Goal: Task Accomplishment & Management: Complete application form

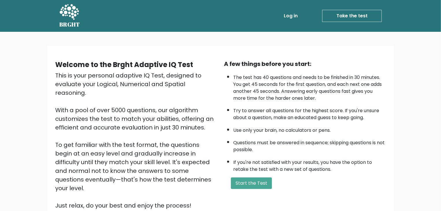
click at [348, 14] on link "Take the test" at bounding box center [351, 16] width 59 height 12
click at [254, 177] on button "Start the Test" at bounding box center [251, 183] width 41 height 12
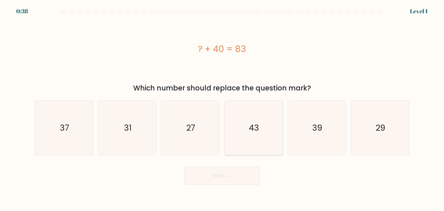
click at [260, 127] on icon "43" at bounding box center [253, 128] width 54 height 54
click at [222, 108] on input "d. 43" at bounding box center [222, 106] width 0 height 3
radio input "true"
click at [230, 176] on icon at bounding box center [227, 175] width 8 height 3
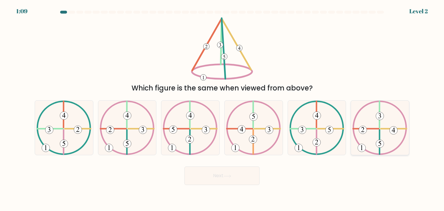
click at [373, 132] on icon at bounding box center [379, 128] width 55 height 54
click at [222, 108] on input "f." at bounding box center [222, 106] width 0 height 3
radio input "true"
click at [240, 175] on button "Next" at bounding box center [221, 175] width 75 height 18
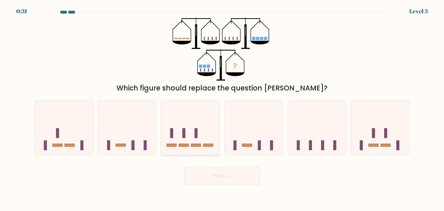
click at [197, 141] on icon at bounding box center [190, 128] width 58 height 48
click at [222, 108] on input "c." at bounding box center [222, 106] width 0 height 3
radio input "true"
click at [218, 168] on button "Next" at bounding box center [221, 175] width 75 height 18
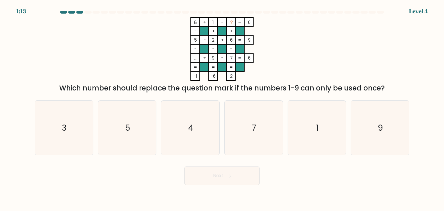
drag, startPoint x: 219, startPoint y: 172, endPoint x: 131, endPoint y: 163, distance: 88.0
click at [131, 163] on div "Next" at bounding box center [221, 173] width 381 height 23
click at [186, 135] on icon "4" at bounding box center [190, 128] width 54 height 54
click at [222, 108] on input "c. 4" at bounding box center [222, 106] width 0 height 3
radio input "true"
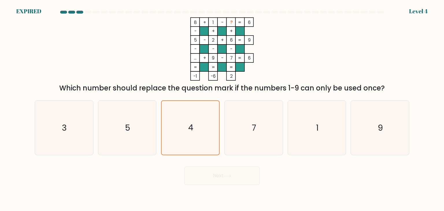
click at [204, 174] on div "Next" at bounding box center [221, 173] width 381 height 23
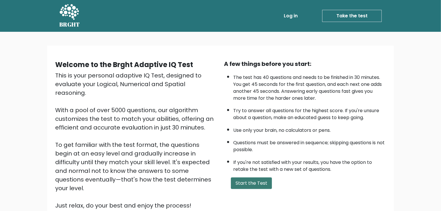
click at [248, 183] on button "Start the Test" at bounding box center [251, 183] width 41 height 12
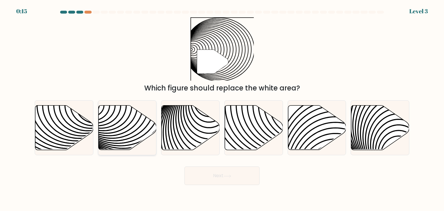
click at [126, 129] on icon at bounding box center [127, 127] width 58 height 44
click at [222, 108] on input "b." at bounding box center [222, 106] width 0 height 3
radio input "true"
click at [214, 177] on button "Next" at bounding box center [221, 175] width 75 height 18
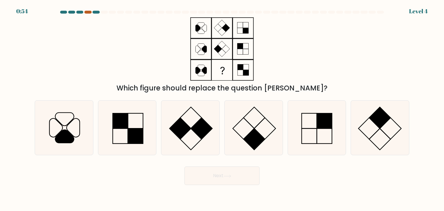
click at [87, 12] on div at bounding box center [87, 12] width 7 height 3
click at [93, 12] on div at bounding box center [95, 12] width 7 height 3
click at [190, 135] on icon at bounding box center [190, 128] width 54 height 54
click at [222, 108] on input "c." at bounding box center [222, 106] width 0 height 3
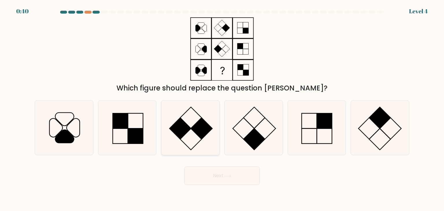
radio input "true"
click at [230, 179] on button "Next" at bounding box center [221, 175] width 75 height 18
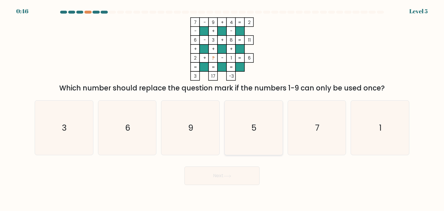
click at [271, 126] on icon "5" at bounding box center [253, 128] width 54 height 54
click at [222, 108] on input "d. 5" at bounding box center [222, 106] width 0 height 3
radio input "true"
click at [236, 179] on button "Next" at bounding box center [221, 175] width 75 height 18
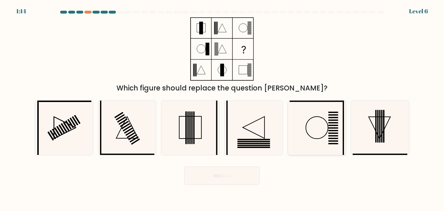
click at [316, 131] on icon at bounding box center [316, 128] width 54 height 54
click at [222, 108] on input "e." at bounding box center [222, 106] width 0 height 3
radio input "true"
click at [371, 134] on icon at bounding box center [379, 128] width 54 height 54
click at [222, 108] on input "f." at bounding box center [222, 106] width 0 height 3
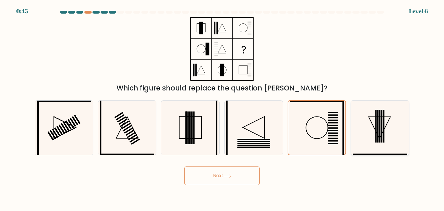
radio input "true"
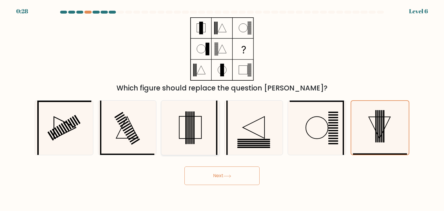
click at [190, 119] on rect at bounding box center [189, 127] width 1 height 33
click at [222, 108] on input "c." at bounding box center [222, 106] width 0 height 3
radio input "true"
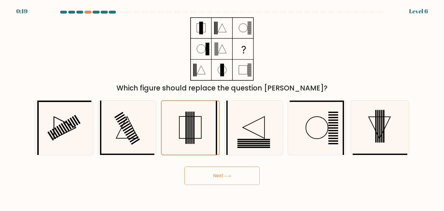
click at [210, 176] on button "Next" at bounding box center [221, 175] width 75 height 18
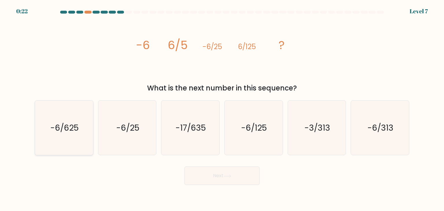
click at [67, 126] on text "-6/625" at bounding box center [64, 128] width 28 height 12
click at [222, 108] on input "a. -6/625" at bounding box center [222, 106] width 0 height 3
radio input "true"
click at [216, 181] on button "Next" at bounding box center [221, 175] width 75 height 18
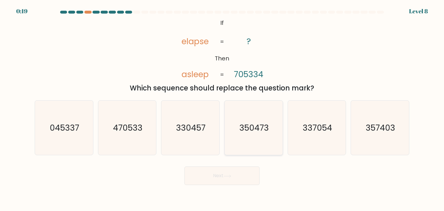
click at [249, 131] on text "350473" at bounding box center [253, 128] width 29 height 12
click at [222, 108] on input "d. 350473" at bounding box center [222, 106] width 0 height 3
radio input "true"
click at [373, 131] on text "357403" at bounding box center [379, 128] width 29 height 12
click at [222, 108] on input "f. 357403" at bounding box center [222, 106] width 0 height 3
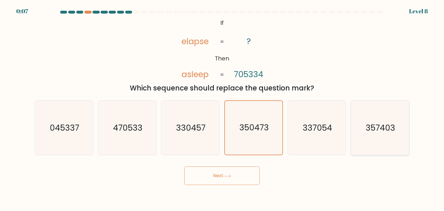
radio input "true"
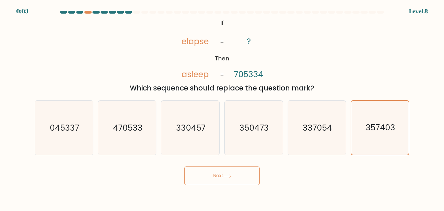
click at [233, 174] on button "Next" at bounding box center [221, 175] width 75 height 18
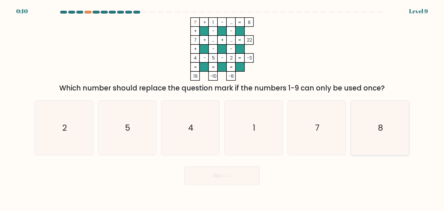
click at [379, 113] on icon "8" at bounding box center [379, 128] width 54 height 54
click at [222, 108] on input "f. 8" at bounding box center [222, 106] width 0 height 3
radio input "true"
click at [233, 173] on button "Next" at bounding box center [221, 175] width 75 height 18
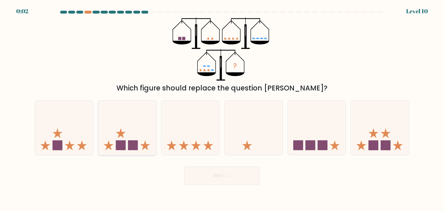
click at [139, 144] on icon at bounding box center [127, 128] width 58 height 48
click at [222, 108] on input "b." at bounding box center [222, 106] width 0 height 3
radio input "true"
click at [206, 169] on button "Next" at bounding box center [221, 175] width 75 height 18
click at [209, 173] on button "Next" at bounding box center [221, 175] width 75 height 18
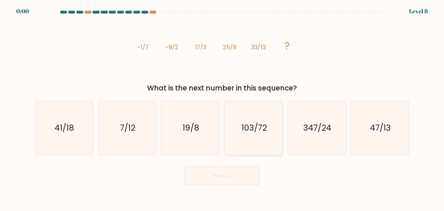
click at [260, 128] on text "103/72" at bounding box center [253, 128] width 25 height 12
click at [222, 108] on input "d. 103/72" at bounding box center [222, 106] width 0 height 3
radio input "true"
click at [311, 136] on icon "347/24" at bounding box center [316, 128] width 54 height 54
click at [222, 108] on input "e. 347/24" at bounding box center [222, 106] width 0 height 3
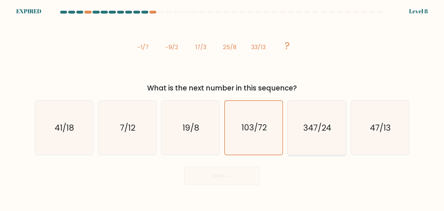
radio input "true"
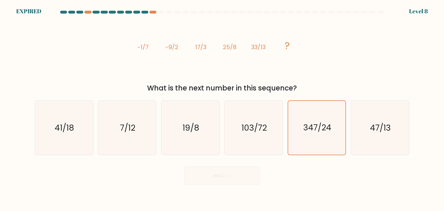
click at [239, 176] on div "Next" at bounding box center [221, 173] width 381 height 23
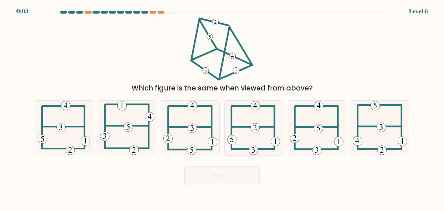
click at [258, 128] on 232 at bounding box center [254, 127] width 9 height 9
click at [222, 108] on input "d." at bounding box center [222, 106] width 0 height 3
radio input "true"
click at [236, 175] on button "Next" at bounding box center [221, 175] width 75 height 18
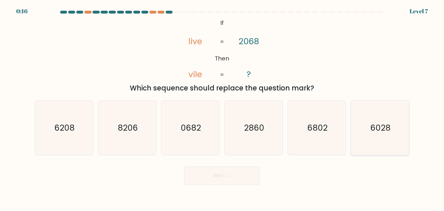
click at [380, 124] on text "6028" at bounding box center [380, 128] width 20 height 12
click at [222, 108] on input "f. 6028" at bounding box center [222, 106] width 0 height 3
radio input "true"
click at [215, 174] on button "Next" at bounding box center [221, 175] width 75 height 18
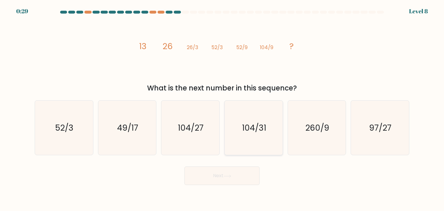
click at [249, 131] on text "104/31" at bounding box center [254, 128] width 24 height 12
click at [222, 108] on input "d. 104/31" at bounding box center [222, 106] width 0 height 3
radio input "true"
click at [203, 126] on text "104/27" at bounding box center [191, 128] width 26 height 12
click at [222, 108] on input "c. 104/27" at bounding box center [222, 106] width 0 height 3
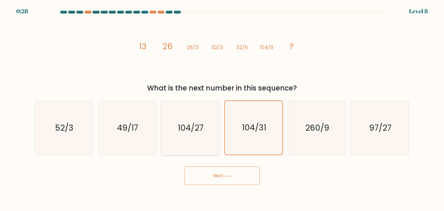
radio input "true"
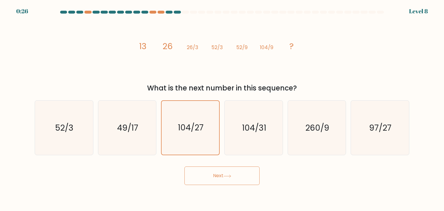
click at [224, 170] on button "Next" at bounding box center [221, 175] width 75 height 18
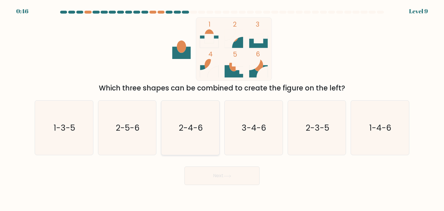
click at [191, 132] on text "2-4-6" at bounding box center [191, 128] width 24 height 12
click at [222, 108] on input "c. 2-4-6" at bounding box center [222, 106] width 0 height 3
radio input "true"
click at [215, 173] on button "Next" at bounding box center [221, 175] width 75 height 18
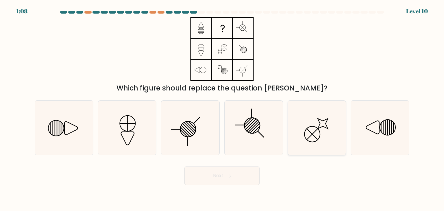
click at [315, 127] on icon at bounding box center [316, 128] width 54 height 54
click at [222, 108] on input "e." at bounding box center [222, 106] width 0 height 3
radio input "true"
click at [237, 170] on button "Next" at bounding box center [221, 175] width 75 height 18
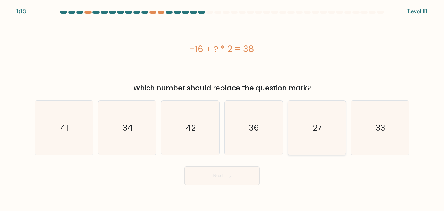
click at [330, 127] on icon "27" at bounding box center [316, 128] width 54 height 54
click at [222, 108] on input "e. 27" at bounding box center [222, 106] width 0 height 3
radio input "true"
click at [233, 181] on button "Next" at bounding box center [221, 175] width 75 height 18
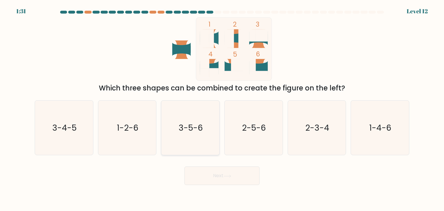
click at [203, 135] on icon "3-5-6" at bounding box center [190, 128] width 54 height 54
click at [222, 108] on input "c. 3-5-6" at bounding box center [222, 106] width 0 height 3
radio input "true"
click at [221, 175] on button "Next" at bounding box center [221, 175] width 75 height 18
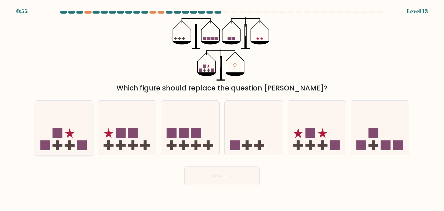
click at [89, 126] on icon at bounding box center [64, 128] width 58 height 48
click at [222, 108] on input "a." at bounding box center [222, 106] width 0 height 3
radio input "true"
click at [228, 174] on icon at bounding box center [227, 175] width 8 height 3
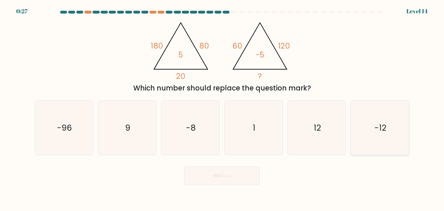
drag, startPoint x: 381, startPoint y: 127, endPoint x: 372, endPoint y: 135, distance: 12.9
click at [381, 127] on text "-12" at bounding box center [380, 128] width 12 height 12
click at [222, 108] on input "f. -12" at bounding box center [222, 106] width 0 height 3
radio input "true"
click at [225, 181] on button "Next" at bounding box center [221, 175] width 75 height 18
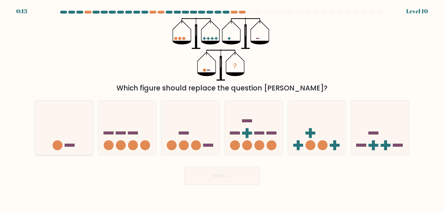
click at [70, 132] on icon at bounding box center [64, 128] width 58 height 48
click at [222, 108] on input "a." at bounding box center [222, 106] width 0 height 3
radio input "true"
click at [204, 170] on button "Next" at bounding box center [221, 175] width 75 height 18
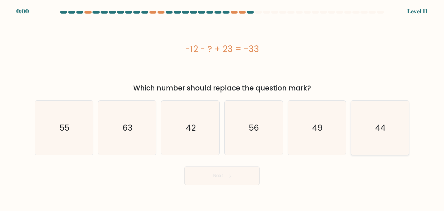
click at [370, 117] on icon "44" at bounding box center [379, 128] width 54 height 54
click at [222, 108] on input "f. 44" at bounding box center [222, 106] width 0 height 3
radio input "true"
click at [234, 183] on body "0:00 Level 11" at bounding box center [222, 105] width 444 height 211
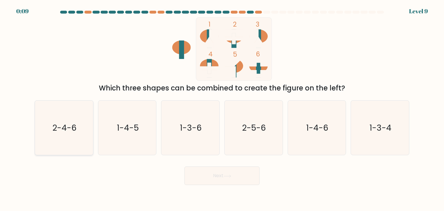
click at [68, 133] on text "2-4-6" at bounding box center [64, 128] width 24 height 12
click at [222, 108] on input "a. 2-4-6" at bounding box center [222, 106] width 0 height 3
radio input "true"
click at [244, 179] on button "Next" at bounding box center [221, 175] width 75 height 18
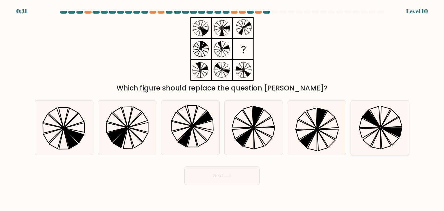
click at [385, 127] on icon at bounding box center [379, 128] width 54 height 54
click at [222, 108] on input "f." at bounding box center [222, 106] width 0 height 3
radio input "true"
click at [212, 179] on button "Next" at bounding box center [221, 175] width 75 height 18
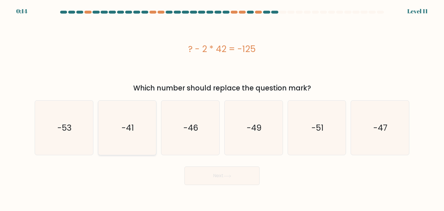
click at [126, 131] on text "-41" at bounding box center [127, 128] width 12 height 12
click at [222, 108] on input "b. -41" at bounding box center [222, 106] width 0 height 3
radio input "true"
click at [238, 176] on button "Next" at bounding box center [221, 175] width 75 height 18
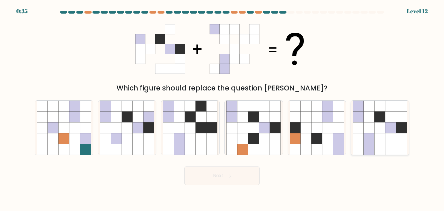
click at [375, 121] on icon at bounding box center [379, 116] width 11 height 11
click at [222, 108] on input "f." at bounding box center [222, 106] width 0 height 3
radio input "true"
click at [193, 178] on button "Next" at bounding box center [221, 175] width 75 height 18
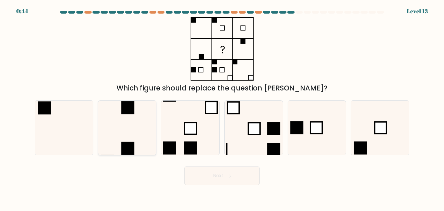
click at [128, 132] on icon at bounding box center [127, 128] width 54 height 54
click at [222, 108] on input "b." at bounding box center [222, 106] width 0 height 3
radio input "true"
click at [211, 170] on button "Next" at bounding box center [221, 175] width 75 height 18
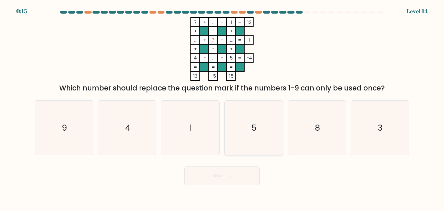
click at [275, 116] on icon "5" at bounding box center [253, 128] width 54 height 54
click at [222, 108] on input "d. 5" at bounding box center [222, 106] width 0 height 3
radio input "true"
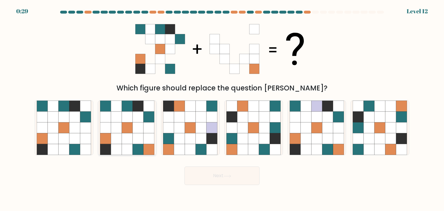
click at [150, 138] on icon at bounding box center [148, 138] width 11 height 11
click at [222, 108] on input "b." at bounding box center [222, 106] width 0 height 3
radio input "true"
click at [204, 174] on button "Next" at bounding box center [221, 175] width 75 height 18
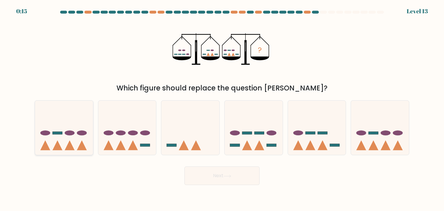
click at [72, 138] on icon at bounding box center [64, 128] width 58 height 48
click at [222, 108] on input "a." at bounding box center [222, 106] width 0 height 3
radio input "true"
click at [302, 143] on icon at bounding box center [317, 128] width 58 height 48
click at [222, 108] on input "e." at bounding box center [222, 106] width 0 height 3
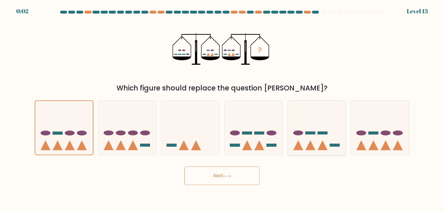
radio input "true"
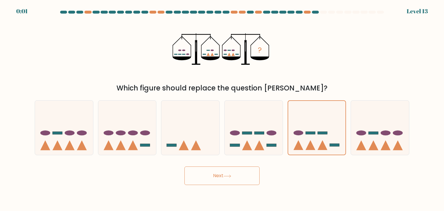
click at [231, 165] on div "Next" at bounding box center [221, 173] width 381 height 23
click at [228, 176] on icon at bounding box center [227, 175] width 8 height 3
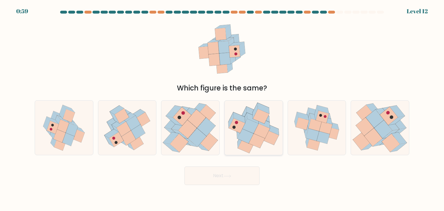
click at [243, 133] on icon at bounding box center [245, 136] width 16 height 15
click at [222, 108] on input "d." at bounding box center [222, 106] width 0 height 3
radio input "true"
click at [236, 173] on button "Next" at bounding box center [221, 175] width 75 height 18
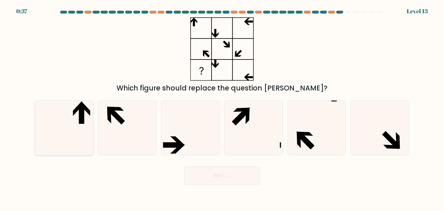
click at [71, 113] on icon at bounding box center [64, 128] width 54 height 54
click at [222, 108] on input "a." at bounding box center [222, 106] width 0 height 3
radio input "true"
click at [251, 179] on button "Next" at bounding box center [221, 175] width 75 height 18
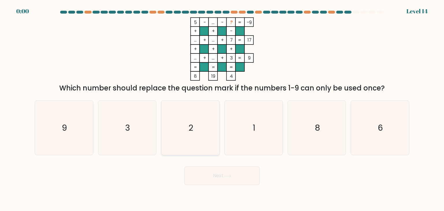
click at [194, 129] on icon "2" at bounding box center [190, 128] width 54 height 54
click at [222, 108] on input "c. 2" at bounding box center [222, 106] width 0 height 3
radio input "true"
click at [222, 171] on div "Next" at bounding box center [221, 173] width 381 height 23
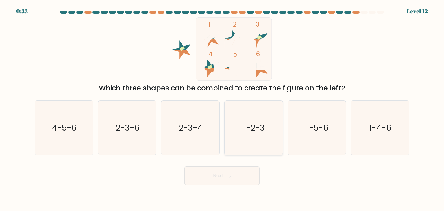
click at [267, 126] on icon "1-2-3" at bounding box center [253, 128] width 54 height 54
click at [222, 108] on input "d. 1-2-3" at bounding box center [222, 106] width 0 height 3
radio input "true"
click at [239, 171] on button "Next" at bounding box center [221, 175] width 75 height 18
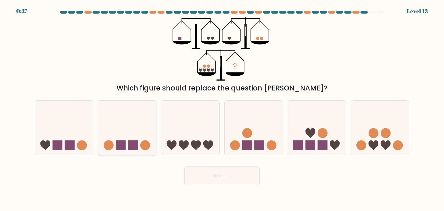
click at [132, 148] on rect at bounding box center [133, 145] width 10 height 10
click at [222, 108] on input "b." at bounding box center [222, 106] width 0 height 3
radio input "true"
drag, startPoint x: 219, startPoint y: 178, endPoint x: 168, endPoint y: 178, distance: 51.7
click at [168, 178] on div "Next" at bounding box center [221, 173] width 381 height 23
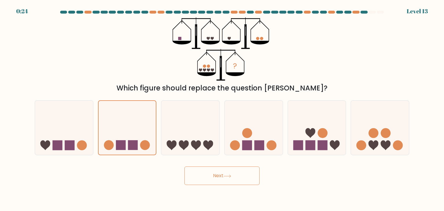
click at [211, 170] on button "Next" at bounding box center [221, 175] width 75 height 18
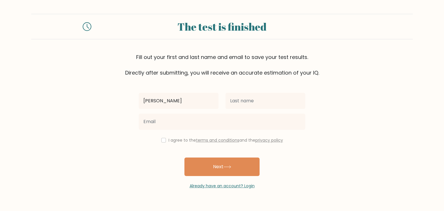
type input "[PERSON_NAME]"
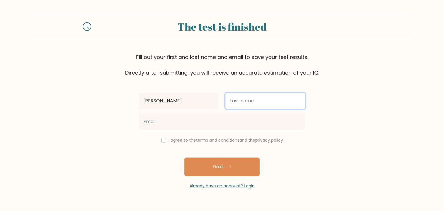
click at [252, 106] on input "text" at bounding box center [265, 101] width 80 height 16
type input "["
type input "[PERSON_NAME]"
click at [184, 157] on button "Next" at bounding box center [221, 166] width 75 height 18
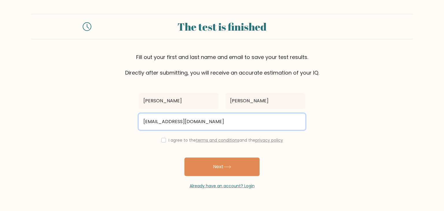
type input "arohnpacana@gmail.com"
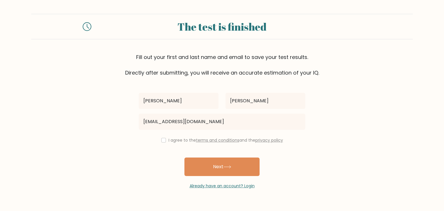
drag, startPoint x: 164, startPoint y: 140, endPoint x: 168, endPoint y: 144, distance: 5.1
click at [164, 140] on div "I agree to the terms and conditions and the privacy policy" at bounding box center [221, 140] width 173 height 7
click at [164, 142] on div "I agree to the terms and conditions and the privacy policy" at bounding box center [221, 140] width 173 height 7
click at [163, 142] on input "checkbox" at bounding box center [163, 140] width 5 height 5
checkbox input "true"
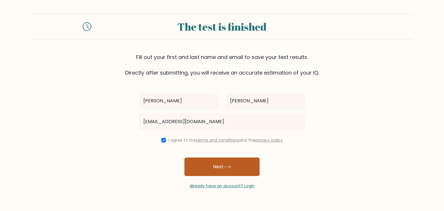
click at [213, 163] on button "Next" at bounding box center [221, 166] width 75 height 18
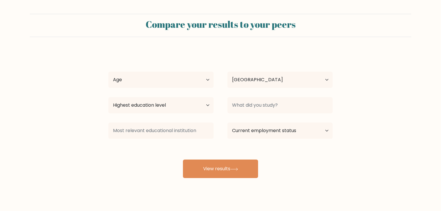
select select "PH"
click at [176, 85] on select "Age Under [DEMOGRAPHIC_DATA] [DEMOGRAPHIC_DATA] [DEMOGRAPHIC_DATA] [DEMOGRAPHIC…" at bounding box center [160, 80] width 105 height 16
select select "18_24"
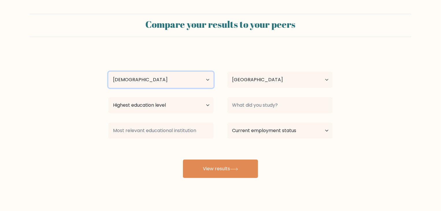
click at [108, 72] on select "Age Under [DEMOGRAPHIC_DATA] [DEMOGRAPHIC_DATA] [DEMOGRAPHIC_DATA] [DEMOGRAPHIC…" at bounding box center [160, 80] width 105 height 16
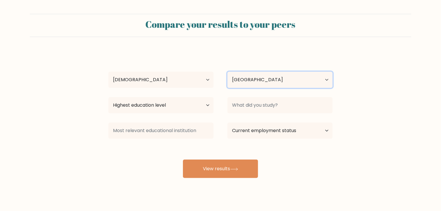
click at [265, 77] on select "Country Afghanistan Albania Algeria American Samoa Andorra Angola Anguilla Anta…" at bounding box center [279, 80] width 105 height 16
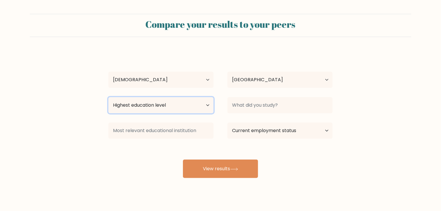
click at [157, 100] on select "Highest education level No schooling Primary Lower Secondary Upper Secondary Oc…" at bounding box center [160, 105] width 105 height 16
select select "bachelors_degree"
click at [108, 97] on select "Highest education level No schooling Primary Lower Secondary Upper Secondary Oc…" at bounding box center [160, 105] width 105 height 16
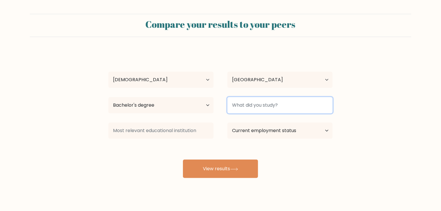
click at [251, 110] on input at bounding box center [279, 105] width 105 height 16
type input "BSIT"
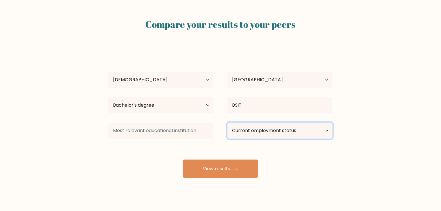
click at [289, 133] on select "Current employment status Employed Student Retired Other / prefer not to answer" at bounding box center [279, 130] width 105 height 16
select select "other"
click at [227, 122] on select "Current employment status Employed Student Retired Other / prefer not to answer" at bounding box center [279, 130] width 105 height 16
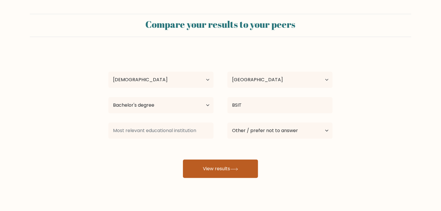
click at [235, 170] on icon at bounding box center [234, 169] width 8 height 3
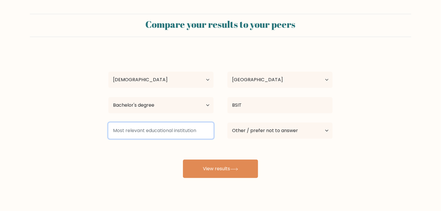
click at [180, 134] on input at bounding box center [160, 130] width 105 height 16
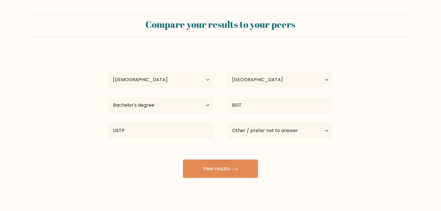
drag, startPoint x: 207, startPoint y: 178, endPoint x: 162, endPoint y: 161, distance: 48.2
click at [182, 171] on div "Compare your results to your peers rickne arohn pacana Age Under 18 years old 1…" at bounding box center [220, 109] width 441 height 219
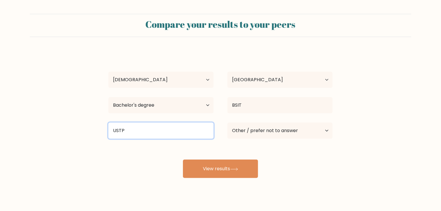
click at [143, 130] on input "USTP" at bounding box center [160, 130] width 105 height 16
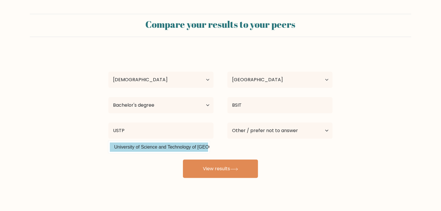
click at [150, 146] on div "rickne arohn pacana Age Under 18 years old 18-24 years old 25-34 years old 35-4…" at bounding box center [220, 114] width 231 height 127
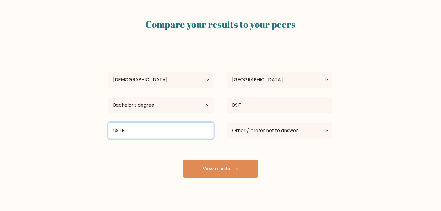
click at [153, 130] on input "USTP" at bounding box center [160, 130] width 105 height 16
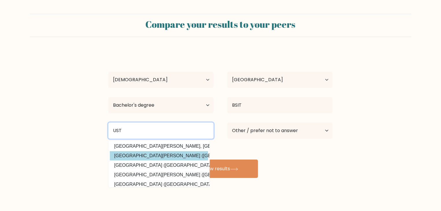
scroll to position [56, 0]
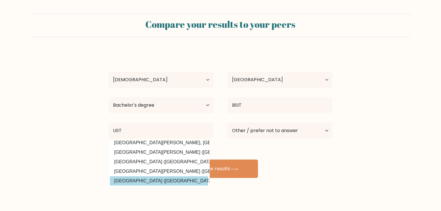
click at [164, 176] on div "rickne arohn pacana Age Under 18 years old 18-24 years old 25-34 years old 35-4…" at bounding box center [220, 114] width 231 height 127
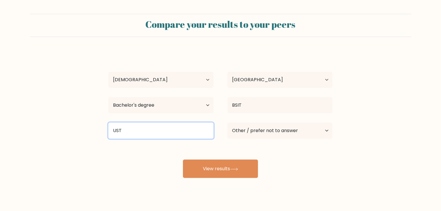
drag, startPoint x: 137, startPoint y: 127, endPoint x: 99, endPoint y: 128, distance: 38.1
click at [99, 128] on form "Compare your results to your peers rickne arohn pacana Age Under 18 years old 1…" at bounding box center [220, 96] width 441 height 164
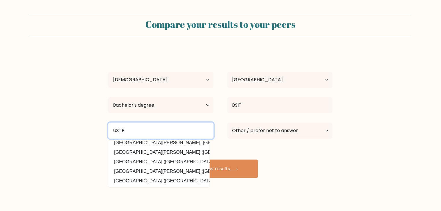
scroll to position [0, 0]
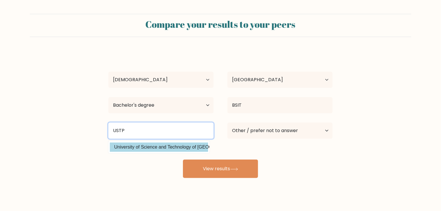
type input "USTP"
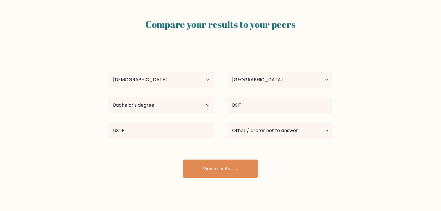
click at [157, 146] on div "rickne arohn pacana Age Under 18 years old 18-24 years old 25-34 years old 35-4…" at bounding box center [220, 114] width 231 height 127
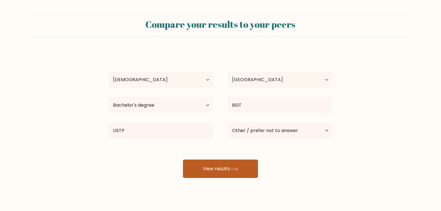
click at [203, 166] on button "View results" at bounding box center [220, 168] width 75 height 18
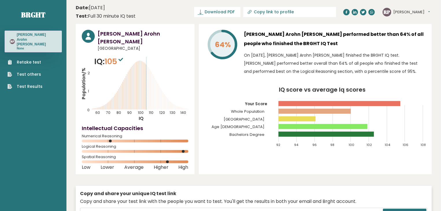
click at [31, 59] on link "Retake test" at bounding box center [25, 62] width 35 height 6
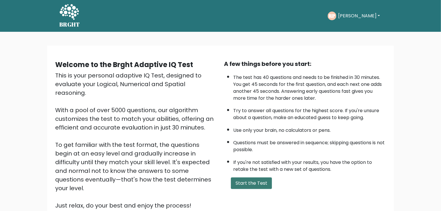
click at [244, 185] on button "Start the Test" at bounding box center [251, 183] width 41 height 12
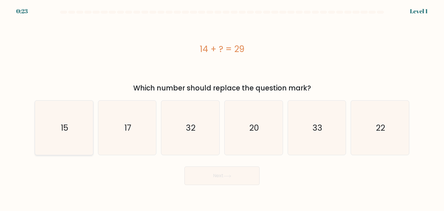
click at [80, 122] on icon "15" at bounding box center [64, 128] width 54 height 54
click at [222, 108] on input "a. 15" at bounding box center [222, 106] width 0 height 3
radio input "true"
click at [232, 182] on button "Next" at bounding box center [221, 175] width 75 height 18
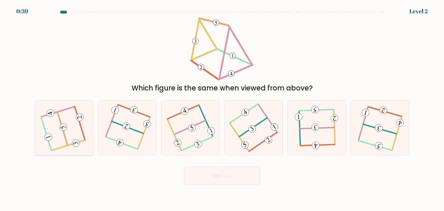
click at [54, 130] on icon at bounding box center [64, 128] width 44 height 44
click at [222, 108] on input "a." at bounding box center [222, 106] width 0 height 3
radio input "true"
click at [218, 179] on button "Next" at bounding box center [221, 175] width 75 height 18
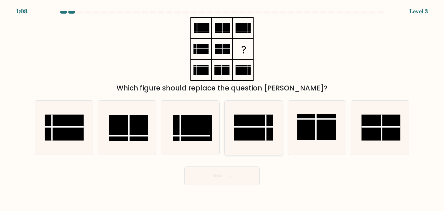
click at [258, 127] on line at bounding box center [253, 127] width 39 height 0
click at [222, 108] on input "d." at bounding box center [222, 106] width 0 height 3
radio input "true"
click at [233, 170] on button "Next" at bounding box center [221, 175] width 75 height 18
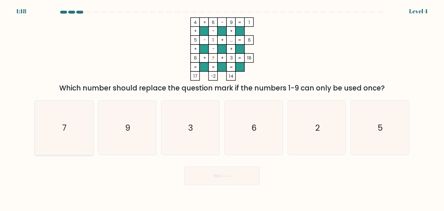
click at [84, 125] on icon "7" at bounding box center [64, 128] width 54 height 54
click at [222, 108] on input "a. 7" at bounding box center [222, 106] width 0 height 3
radio input "true"
click at [202, 171] on button "Next" at bounding box center [221, 175] width 75 height 18
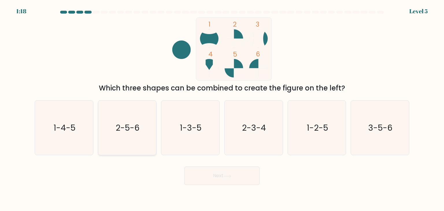
click at [117, 136] on icon "2-5-6" at bounding box center [127, 128] width 54 height 54
click at [222, 108] on input "b. 2-5-6" at bounding box center [222, 106] width 0 height 3
radio input "true"
drag, startPoint x: 224, startPoint y: 178, endPoint x: 295, endPoint y: 106, distance: 101.3
click at [294, 125] on form at bounding box center [222, 98] width 444 height 174
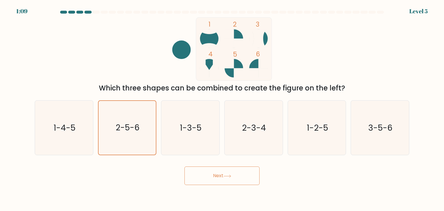
click at [230, 169] on button "Next" at bounding box center [221, 175] width 75 height 18
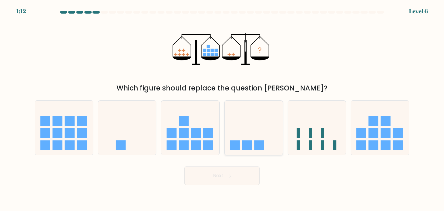
click at [245, 123] on icon at bounding box center [253, 128] width 58 height 48
click at [222, 108] on input "d." at bounding box center [222, 106] width 0 height 3
radio input "true"
click at [235, 180] on button "Next" at bounding box center [221, 175] width 75 height 18
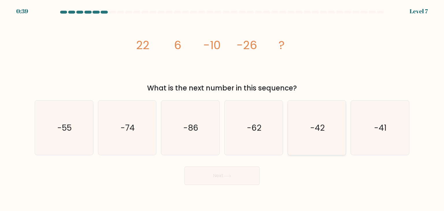
click at [328, 125] on icon "-42" at bounding box center [316, 128] width 54 height 54
click at [222, 108] on input "e. -42" at bounding box center [222, 106] width 0 height 3
radio input "true"
click at [224, 172] on button "Next" at bounding box center [221, 175] width 75 height 18
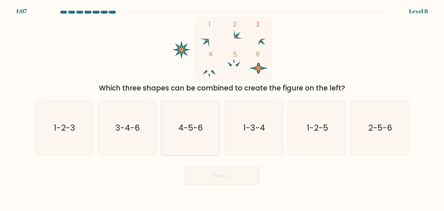
drag, startPoint x: 189, startPoint y: 116, endPoint x: 205, endPoint y: 137, distance: 26.2
click at [189, 116] on icon "4-5-6" at bounding box center [190, 128] width 54 height 54
click at [222, 108] on input "c. 4-5-6" at bounding box center [222, 106] width 0 height 3
radio input "true"
click at [231, 175] on icon at bounding box center [227, 175] width 8 height 3
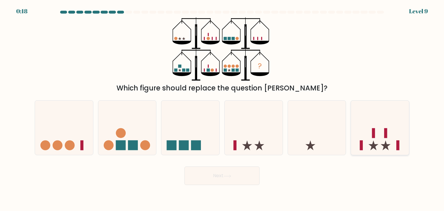
click at [367, 134] on icon at bounding box center [380, 128] width 58 height 48
click at [222, 108] on input "f." at bounding box center [222, 106] width 0 height 3
radio input "true"
click at [243, 174] on button "Next" at bounding box center [221, 175] width 75 height 18
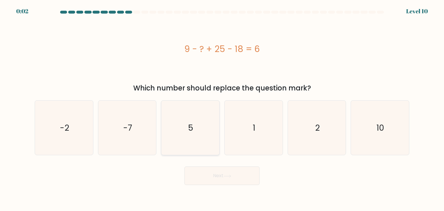
click at [187, 132] on icon "5" at bounding box center [190, 128] width 54 height 54
click at [222, 108] on input "c. 5" at bounding box center [222, 106] width 0 height 3
radio input "true"
click at [219, 179] on button "Next" at bounding box center [221, 175] width 75 height 18
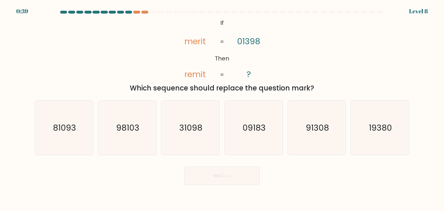
drag, startPoint x: 424, startPoint y: 9, endPoint x: 364, endPoint y: 12, distance: 60.2
click at [421, 10] on div "Level 8" at bounding box center [418, 11] width 19 height 9
click at [17, 10] on div "0:38" at bounding box center [22, 11] width 12 height 9
click at [135, 14] on div at bounding box center [221, 13] width 381 height 5
drag, startPoint x: 135, startPoint y: 12, endPoint x: 148, endPoint y: 23, distance: 17.8
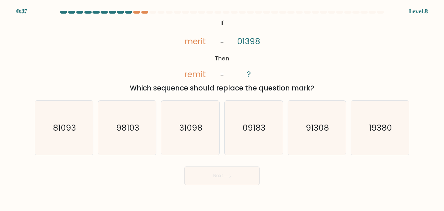
click at [135, 11] on div at bounding box center [136, 12] width 7 height 3
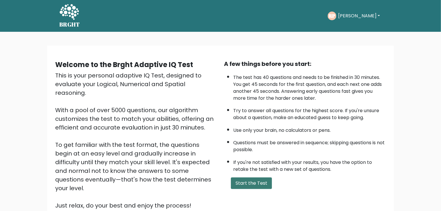
click at [252, 185] on button "Start the Test" at bounding box center [251, 183] width 41 height 12
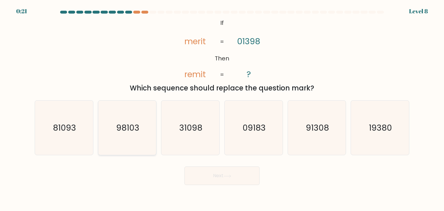
click at [143, 127] on icon "98103" at bounding box center [127, 128] width 54 height 54
click at [222, 108] on input "b. 98103" at bounding box center [222, 106] width 0 height 3
radio input "true"
click at [227, 178] on button "Next" at bounding box center [221, 175] width 75 height 18
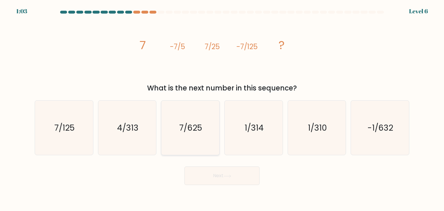
click at [197, 123] on text "7/625" at bounding box center [190, 128] width 23 height 12
click at [222, 108] on input "c. 7/625" at bounding box center [222, 106] width 0 height 3
radio input "true"
click at [221, 177] on button "Next" at bounding box center [221, 175] width 75 height 18
click at [256, 127] on text "1/314" at bounding box center [253, 128] width 19 height 12
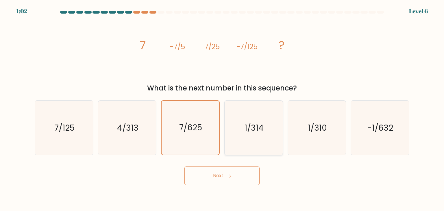
click at [222, 108] on input "d. 1/314" at bounding box center [222, 106] width 0 height 3
radio input "true"
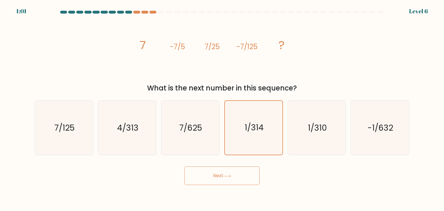
click at [237, 173] on button "Next" at bounding box center [221, 175] width 75 height 18
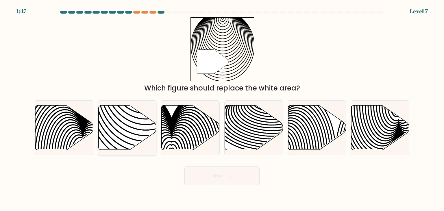
click at [124, 120] on icon at bounding box center [127, 127] width 58 height 44
click at [222, 108] on input "b." at bounding box center [222, 106] width 0 height 3
radio input "true"
click at [216, 181] on button "Next" at bounding box center [221, 175] width 75 height 18
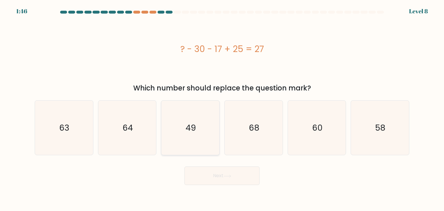
click at [194, 131] on text "49" at bounding box center [191, 128] width 10 height 12
click at [222, 108] on input "c. 49" at bounding box center [222, 106] width 0 height 3
radio input "true"
click at [217, 168] on button "Next" at bounding box center [221, 175] width 75 height 18
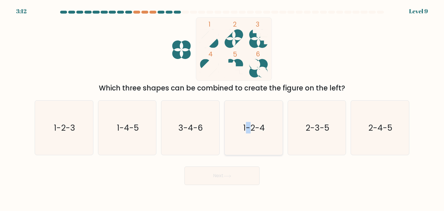
click at [248, 136] on icon "1-2-4" at bounding box center [253, 128] width 54 height 54
click at [237, 181] on button "Next" at bounding box center [221, 175] width 75 height 18
click at [271, 152] on icon "1-2-4" at bounding box center [253, 128] width 54 height 54
click at [222, 108] on input "d. 1-2-4" at bounding box center [222, 106] width 0 height 3
radio input "true"
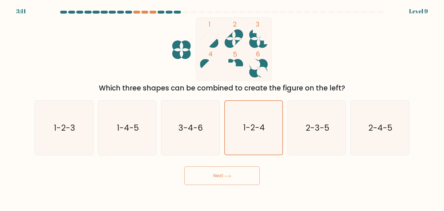
click at [230, 177] on icon at bounding box center [227, 175] width 8 height 3
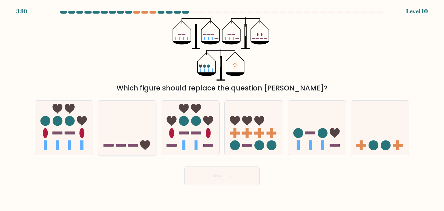
click at [140, 117] on icon at bounding box center [127, 128] width 58 height 48
click at [222, 108] on input "b." at bounding box center [222, 106] width 0 height 3
radio input "true"
click at [220, 178] on button "Next" at bounding box center [221, 175] width 75 height 18
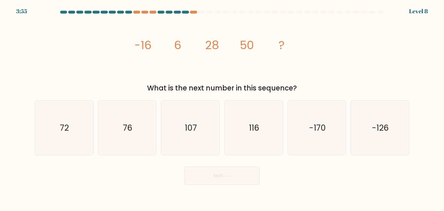
click at [210, 126] on icon "107" at bounding box center [190, 128] width 54 height 54
click at [222, 108] on input "c. 107" at bounding box center [222, 106] width 0 height 3
radio input "true"
click at [224, 180] on button "Next" at bounding box center [221, 175] width 75 height 18
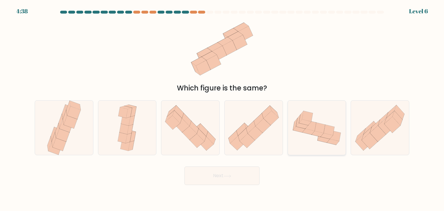
click at [297, 131] on icon at bounding box center [317, 128] width 58 height 44
click at [222, 108] on input "e." at bounding box center [222, 106] width 0 height 3
radio input "true"
click at [240, 179] on button "Next" at bounding box center [221, 175] width 75 height 18
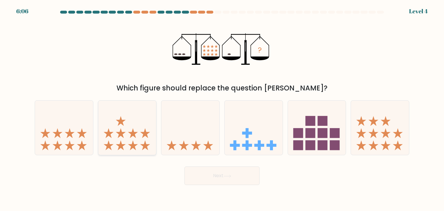
click at [113, 122] on icon at bounding box center [127, 128] width 58 height 48
click at [222, 108] on input "b." at bounding box center [222, 106] width 0 height 3
radio input "true"
drag, startPoint x: 228, startPoint y: 196, endPoint x: 225, endPoint y: 181, distance: 14.9
click at [227, 194] on body "6:06 Level 4" at bounding box center [222, 105] width 444 height 211
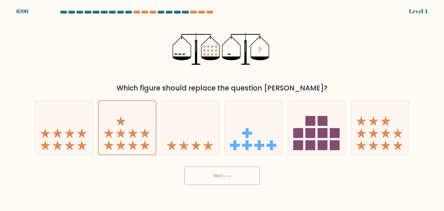
click at [225, 181] on button "Next" at bounding box center [221, 175] width 75 height 18
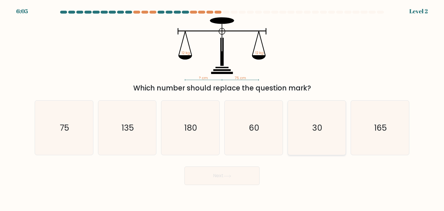
click at [306, 136] on icon "30" at bounding box center [316, 128] width 54 height 54
click at [222, 108] on input "e. 30" at bounding box center [222, 106] width 0 height 3
radio input "true"
click at [247, 177] on button "Next" at bounding box center [221, 175] width 75 height 18
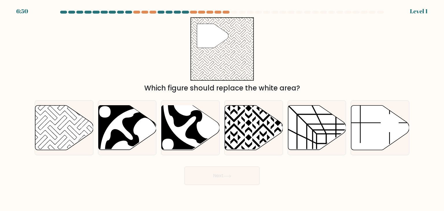
click at [225, 139] on icon at bounding box center [254, 127] width 58 height 44
click at [222, 108] on input "d." at bounding box center [222, 106] width 0 height 3
radio input "true"
click at [237, 171] on button "Next" at bounding box center [221, 175] width 75 height 18
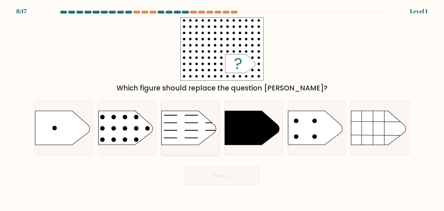
click at [180, 136] on icon at bounding box center [188, 128] width 54 height 34
click at [222, 108] on input "c." at bounding box center [222, 106] width 0 height 3
radio input "true"
click at [208, 176] on button "Next" at bounding box center [221, 175] width 75 height 18
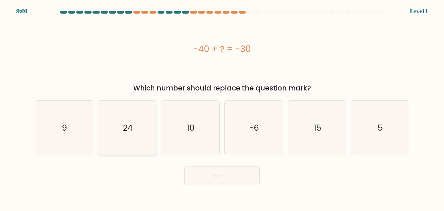
click at [151, 130] on icon "24" at bounding box center [127, 128] width 54 height 54
click at [222, 108] on input "b. 24" at bounding box center [222, 106] width 0 height 3
radio input "true"
click at [200, 163] on div "Next" at bounding box center [221, 173] width 381 height 23
click at [200, 141] on icon "10" at bounding box center [190, 128] width 54 height 54
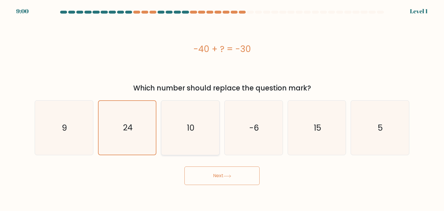
click at [222, 108] on input "c. 10" at bounding box center [222, 106] width 0 height 3
radio input "true"
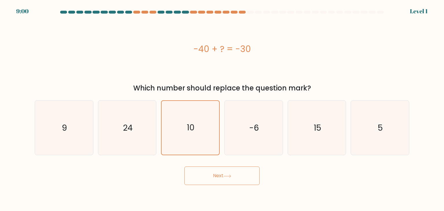
click at [229, 177] on icon at bounding box center [227, 175] width 8 height 3
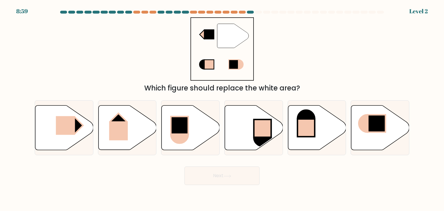
click at [246, 132] on icon at bounding box center [254, 127] width 58 height 44
click at [222, 108] on input "d." at bounding box center [222, 106] width 0 height 3
radio input "true"
click at [235, 169] on button "Next" at bounding box center [221, 175] width 75 height 18
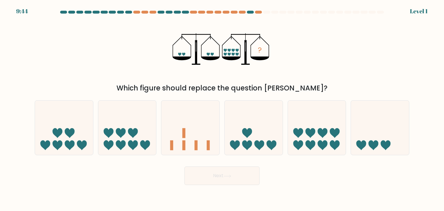
click at [287, 135] on div "e." at bounding box center [316, 127] width 63 height 55
drag, startPoint x: 288, startPoint y: 144, endPoint x: 279, endPoint y: 149, distance: 9.7
click at [287, 145] on div "e." at bounding box center [316, 127] width 63 height 55
click at [250, 174] on button "Next" at bounding box center [221, 175] width 75 height 18
click at [234, 141] on icon at bounding box center [253, 128] width 58 height 48
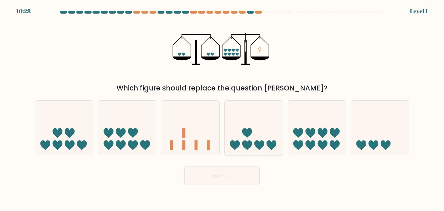
click at [222, 108] on input "d." at bounding box center [222, 106] width 0 height 3
radio input "true"
click at [229, 173] on button "Next" at bounding box center [221, 175] width 75 height 18
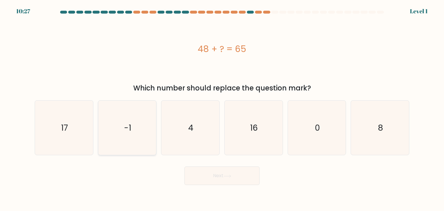
click at [141, 135] on icon "-1" at bounding box center [127, 128] width 54 height 54
click at [222, 108] on input "b. -1" at bounding box center [222, 106] width 0 height 3
radio input "true"
click at [220, 182] on button "Next" at bounding box center [221, 175] width 75 height 18
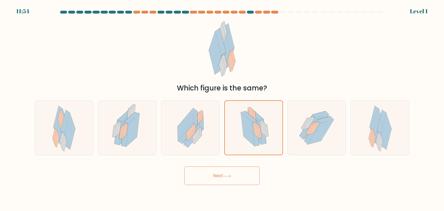
click at [240, 180] on button "Next" at bounding box center [221, 175] width 75 height 18
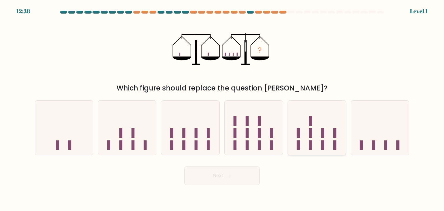
click at [319, 138] on icon at bounding box center [317, 128] width 58 height 48
click at [222, 108] on input "e." at bounding box center [222, 106] width 0 height 3
radio input "true"
click at [238, 172] on button "Next" at bounding box center [221, 175] width 75 height 18
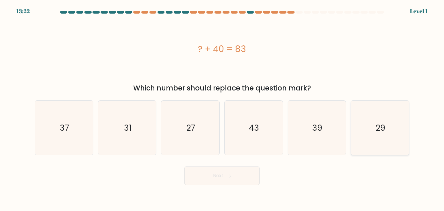
click at [354, 131] on icon "29" at bounding box center [379, 128] width 54 height 54
click at [222, 108] on input "f. 29" at bounding box center [222, 106] width 0 height 3
radio input "true"
click at [234, 179] on button "Next" at bounding box center [221, 175] width 75 height 18
click at [190, 135] on icon "27" at bounding box center [190, 128] width 54 height 54
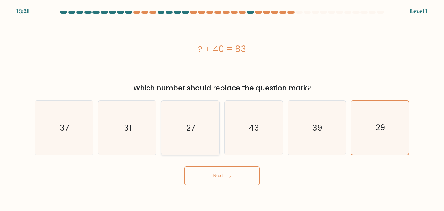
click at [222, 108] on input "c. 27" at bounding box center [222, 106] width 0 height 3
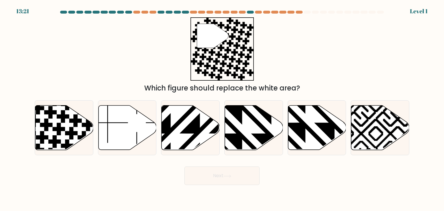
click at [203, 171] on button "Next" at bounding box center [221, 175] width 75 height 18
click at [189, 135] on icon at bounding box center [190, 127] width 58 height 44
click at [222, 108] on input "c." at bounding box center [222, 106] width 0 height 3
radio input "true"
click at [203, 161] on form at bounding box center [222, 98] width 444 height 174
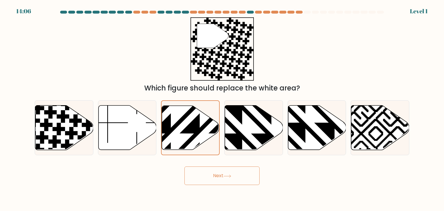
click at [203, 170] on button "Next" at bounding box center [221, 175] width 75 height 18
click at [138, 138] on icon at bounding box center [127, 127] width 58 height 44
click at [222, 108] on input "b." at bounding box center [222, 106] width 0 height 3
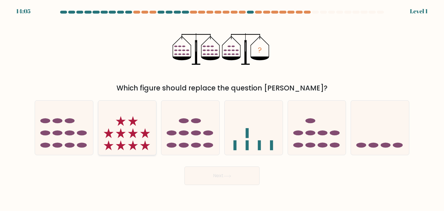
click at [144, 148] on icon at bounding box center [145, 145] width 10 height 10
click at [222, 108] on input "b." at bounding box center [222, 106] width 0 height 3
radio input "true"
click at [215, 179] on button "Next" at bounding box center [221, 175] width 75 height 18
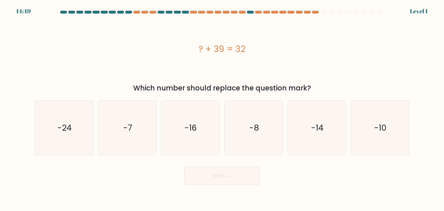
click at [176, 132] on icon "-16" at bounding box center [190, 128] width 54 height 54
click at [222, 108] on input "c. -16" at bounding box center [222, 106] width 0 height 3
radio input "true"
click at [201, 176] on button "Next" at bounding box center [221, 175] width 75 height 18
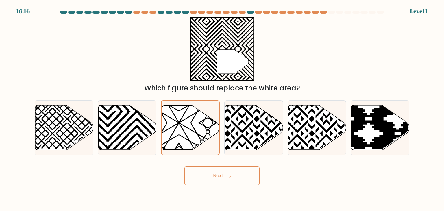
click at [209, 174] on button "Next" at bounding box center [221, 175] width 75 height 18
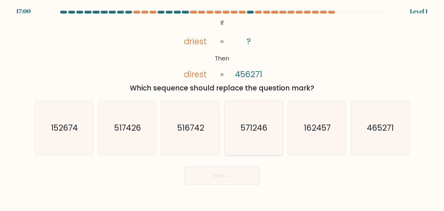
click at [235, 144] on icon "571246" at bounding box center [253, 128] width 54 height 54
click at [222, 108] on input "d. 571246" at bounding box center [222, 106] width 0 height 3
radio input "true"
click at [224, 177] on button "Next" at bounding box center [221, 175] width 75 height 18
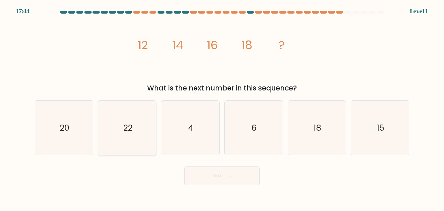
click at [152, 137] on icon "22" at bounding box center [127, 128] width 54 height 54
click at [222, 108] on input "b. 22" at bounding box center [222, 106] width 0 height 3
radio input "true"
click at [217, 179] on button "Next" at bounding box center [221, 175] width 75 height 18
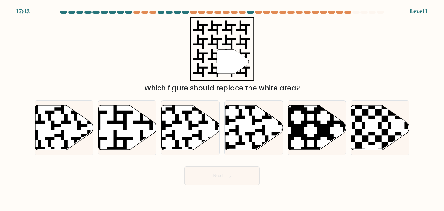
click at [208, 132] on icon at bounding box center [190, 127] width 58 height 44
click at [222, 108] on input "c." at bounding box center [222, 106] width 0 height 3
radio input "true"
click at [226, 173] on button "Next" at bounding box center [221, 175] width 75 height 18
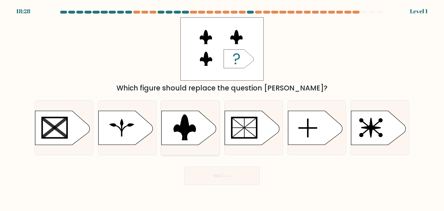
click at [179, 125] on rect at bounding box center [158, 110] width 151 height 115
click at [222, 108] on input "c." at bounding box center [222, 106] width 0 height 3
radio input "true"
click at [223, 178] on button "Next" at bounding box center [221, 175] width 75 height 18
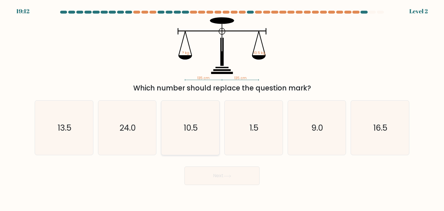
click at [200, 137] on icon "10.5" at bounding box center [190, 128] width 54 height 54
click at [222, 108] on input "c. 10.5" at bounding box center [222, 106] width 0 height 3
radio input "true"
click at [215, 177] on button "Next" at bounding box center [221, 175] width 75 height 18
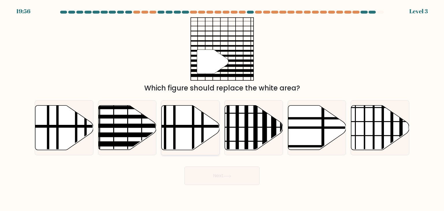
click at [193, 129] on line at bounding box center [193, 151] width 0 height 117
click at [222, 108] on input "c." at bounding box center [222, 106] width 0 height 3
radio input "true"
click at [210, 172] on button "Next" at bounding box center [221, 175] width 75 height 18
click at [189, 133] on icon at bounding box center [190, 127] width 57 height 44
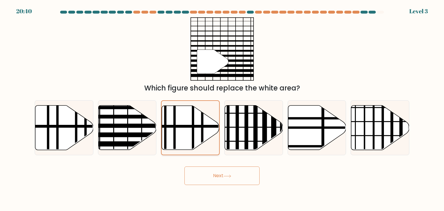
click at [222, 108] on input "c." at bounding box center [222, 106] width 0 height 3
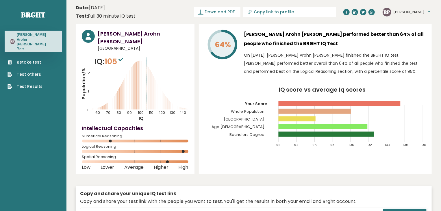
click at [23, 59] on link "Retake test" at bounding box center [25, 62] width 35 height 6
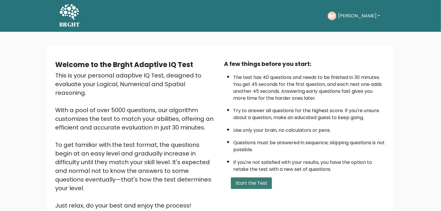
click at [239, 177] on button "Start the Test" at bounding box center [251, 183] width 41 height 12
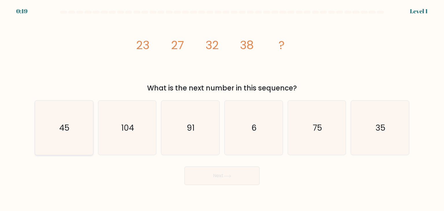
click at [74, 146] on icon "45" at bounding box center [64, 128] width 54 height 54
click at [222, 108] on input "a. 45" at bounding box center [222, 106] width 0 height 3
radio input "true"
click at [222, 181] on button "Next" at bounding box center [221, 175] width 75 height 18
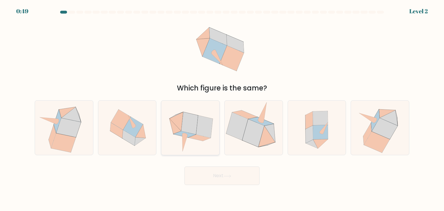
click at [204, 126] on icon at bounding box center [204, 127] width 17 height 22
click at [222, 108] on input "c." at bounding box center [222, 106] width 0 height 3
radio input "true"
click at [202, 171] on button "Next" at bounding box center [221, 175] width 75 height 18
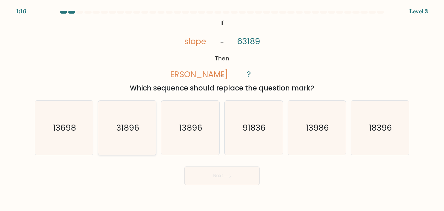
click at [129, 135] on icon "31896" at bounding box center [127, 128] width 54 height 54
click at [222, 108] on input "b. 31896" at bounding box center [222, 106] width 0 height 3
radio input "true"
click at [234, 178] on button "Next" at bounding box center [221, 175] width 75 height 18
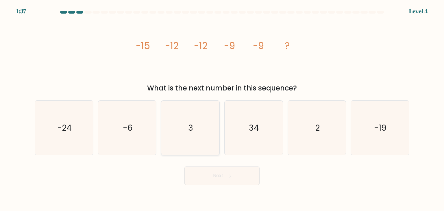
click at [172, 124] on icon "3" at bounding box center [190, 128] width 54 height 54
click at [222, 108] on input "c. 3" at bounding box center [222, 106] width 0 height 3
radio input "true"
click at [218, 178] on button "Next" at bounding box center [221, 175] width 75 height 18
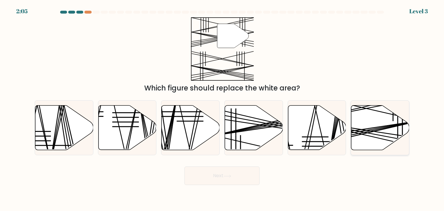
click at [387, 129] on icon at bounding box center [380, 127] width 58 height 44
click at [222, 108] on input "f." at bounding box center [222, 106] width 0 height 3
radio input "true"
click at [250, 175] on button "Next" at bounding box center [221, 175] width 75 height 18
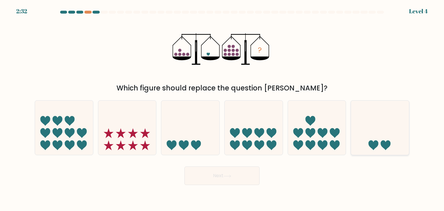
drag, startPoint x: 389, startPoint y: 136, endPoint x: 378, endPoint y: 140, distance: 11.5
click at [386, 137] on icon at bounding box center [380, 128] width 58 height 48
click at [222, 108] on input "f." at bounding box center [222, 106] width 0 height 3
radio input "true"
click at [237, 176] on button "Next" at bounding box center [221, 175] width 75 height 18
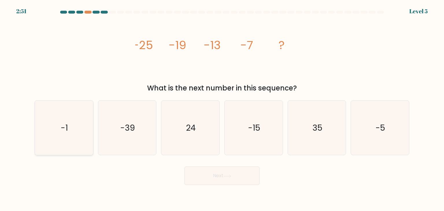
drag, startPoint x: 48, startPoint y: 118, endPoint x: 129, endPoint y: 162, distance: 92.3
click at [48, 118] on icon "-1" at bounding box center [64, 128] width 54 height 54
click at [222, 108] on input "a. -1" at bounding box center [222, 106] width 0 height 3
radio input "true"
click at [237, 181] on button "Next" at bounding box center [221, 175] width 75 height 18
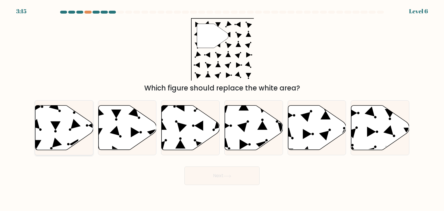
click at [64, 126] on icon at bounding box center [64, 127] width 58 height 44
click at [222, 108] on input "a." at bounding box center [222, 106] width 0 height 3
radio input "true"
click at [208, 175] on button "Next" at bounding box center [221, 175] width 75 height 18
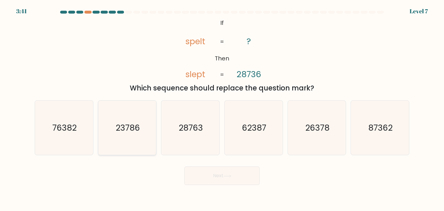
click at [136, 135] on icon "23786" at bounding box center [127, 128] width 54 height 54
click at [222, 108] on input "b. 23786" at bounding box center [222, 106] width 0 height 3
radio input "true"
click at [223, 170] on button "Next" at bounding box center [221, 175] width 75 height 18
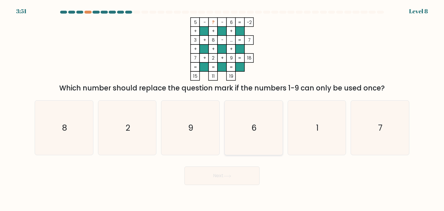
click at [258, 132] on icon "6" at bounding box center [253, 128] width 54 height 54
click at [222, 108] on input "d. 6" at bounding box center [222, 106] width 0 height 3
radio input "true"
click at [159, 149] on div "c. 9" at bounding box center [190, 127] width 63 height 55
click at [147, 144] on icon "2" at bounding box center [127, 128] width 54 height 54
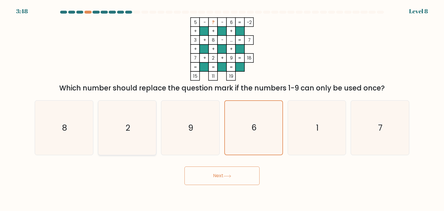
click at [222, 108] on input "b. 2" at bounding box center [222, 106] width 0 height 3
radio input "true"
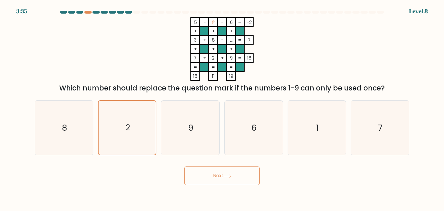
click at [226, 181] on button "Next" at bounding box center [221, 175] width 75 height 18
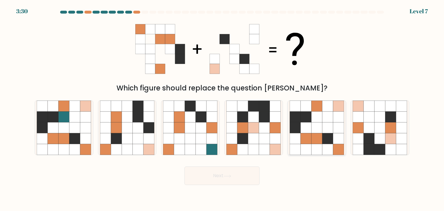
click at [302, 123] on icon at bounding box center [305, 127] width 11 height 11
click at [222, 108] on input "e." at bounding box center [222, 106] width 0 height 3
radio input "true"
click at [225, 169] on button "Next" at bounding box center [221, 175] width 75 height 18
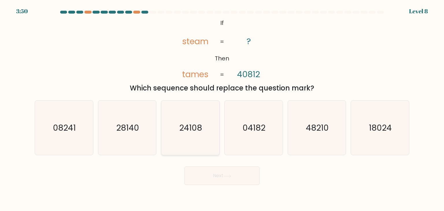
click at [200, 129] on text "24108" at bounding box center [190, 128] width 23 height 12
click at [222, 108] on input "c. 24108" at bounding box center [222, 106] width 0 height 3
radio input "true"
click at [209, 169] on button "Next" at bounding box center [221, 175] width 75 height 18
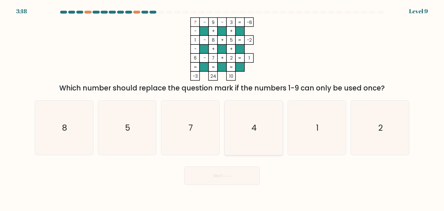
click at [261, 130] on icon "4" at bounding box center [253, 128] width 54 height 54
click at [222, 108] on input "d. 4" at bounding box center [222, 106] width 0 height 3
radio input "true"
click at [230, 172] on button "Next" at bounding box center [221, 175] width 75 height 18
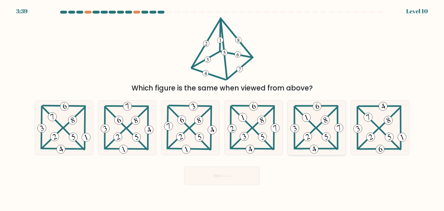
click at [313, 128] on icon at bounding box center [317, 128] width 56 height 54
click at [222, 108] on input "e." at bounding box center [222, 106] width 0 height 3
radio input "true"
click at [223, 179] on button "Next" at bounding box center [221, 175] width 75 height 18
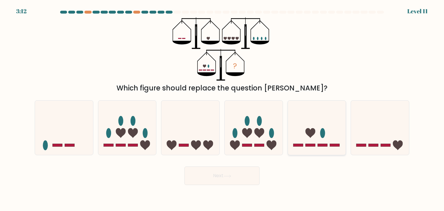
click at [291, 125] on icon at bounding box center [317, 128] width 58 height 48
click at [222, 108] on input "e." at bounding box center [222, 106] width 0 height 3
radio input "true"
drag, startPoint x: 237, startPoint y: 170, endPoint x: 235, endPoint y: 166, distance: 4.0
click at [235, 167] on button "Next" at bounding box center [221, 175] width 75 height 18
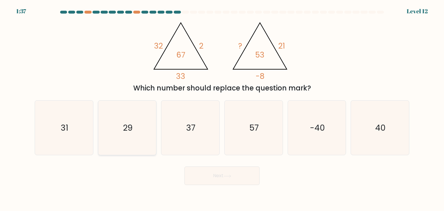
click at [129, 135] on icon "29" at bounding box center [127, 128] width 54 height 54
click at [222, 108] on input "b. 29" at bounding box center [222, 106] width 0 height 3
radio input "true"
click at [204, 172] on button "Next" at bounding box center [221, 175] width 75 height 18
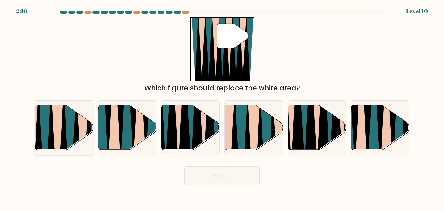
click at [65, 132] on icon at bounding box center [63, 153] width 13 height 116
click at [222, 108] on input "a." at bounding box center [222, 106] width 0 height 3
radio input "true"
click at [205, 177] on button "Next" at bounding box center [221, 175] width 75 height 18
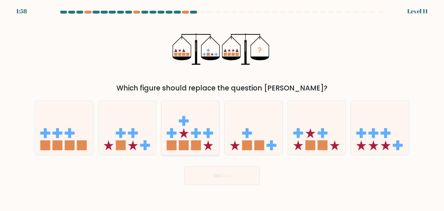
click at [192, 135] on icon at bounding box center [190, 128] width 58 height 48
click at [222, 108] on input "c." at bounding box center [222, 106] width 0 height 3
radio input "true"
click at [214, 183] on button "Next" at bounding box center [221, 175] width 75 height 18
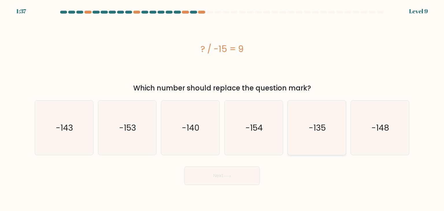
click at [325, 122] on text "-135" at bounding box center [316, 128] width 17 height 12
click at [222, 108] on input "e. -135" at bounding box center [222, 106] width 0 height 3
radio input "true"
click at [228, 176] on icon at bounding box center [227, 175] width 8 height 3
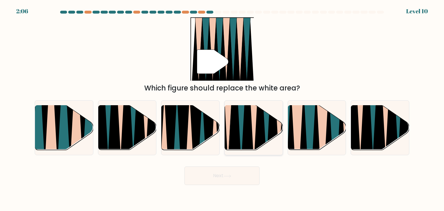
click at [266, 134] on icon at bounding box center [266, 104] width 13 height 116
click at [222, 108] on input "d." at bounding box center [222, 106] width 0 height 3
radio input "true"
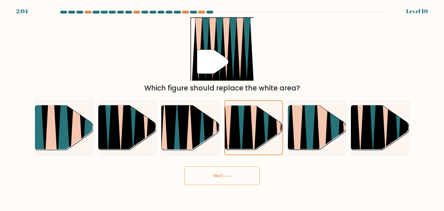
click at [243, 173] on button "Next" at bounding box center [221, 175] width 75 height 18
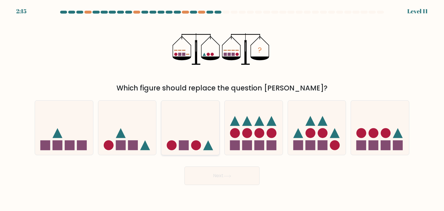
click at [200, 132] on icon at bounding box center [190, 128] width 58 height 48
click at [222, 108] on input "c." at bounding box center [222, 106] width 0 height 3
radio input "true"
click at [220, 181] on button "Next" at bounding box center [221, 175] width 75 height 18
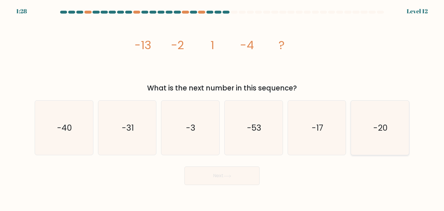
click at [357, 132] on icon "-20" at bounding box center [379, 128] width 54 height 54
click at [222, 108] on input "f. -20" at bounding box center [222, 106] width 0 height 3
radio input "true"
click at [212, 174] on button "Next" at bounding box center [221, 175] width 75 height 18
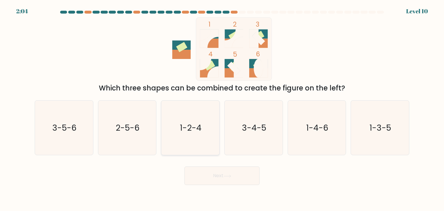
click at [181, 134] on icon "1-2-4" at bounding box center [190, 128] width 54 height 54
click at [222, 108] on input "c. 1-2-4" at bounding box center [222, 106] width 0 height 3
radio input "true"
click at [212, 178] on button "Next" at bounding box center [221, 175] width 75 height 18
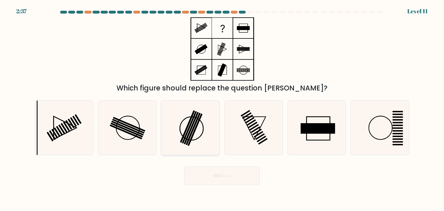
click at [197, 126] on rect at bounding box center [195, 130] width 15 height 32
click at [222, 108] on input "c." at bounding box center [222, 106] width 0 height 3
radio input "true"
click at [220, 176] on button "Next" at bounding box center [221, 175] width 75 height 18
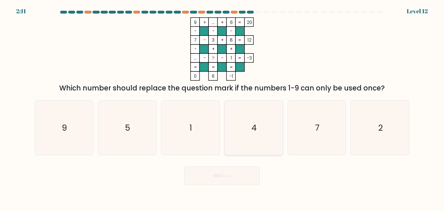
click at [236, 119] on icon "4" at bounding box center [253, 128] width 54 height 54
click at [222, 108] on input "d. 4" at bounding box center [222, 106] width 0 height 3
radio input "true"
click at [237, 173] on button "Next" at bounding box center [221, 175] width 75 height 18
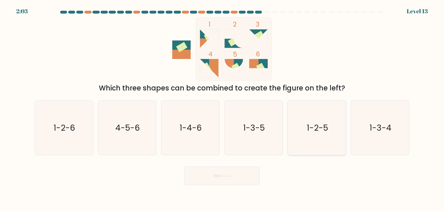
drag, startPoint x: 390, startPoint y: 123, endPoint x: 332, endPoint y: 145, distance: 63.1
click at [390, 121] on icon "1-3-4" at bounding box center [379, 128] width 54 height 54
click at [222, 108] on input "f. 1-3-4" at bounding box center [222, 106] width 0 height 3
radio input "true"
click at [242, 175] on button "Next" at bounding box center [221, 175] width 75 height 18
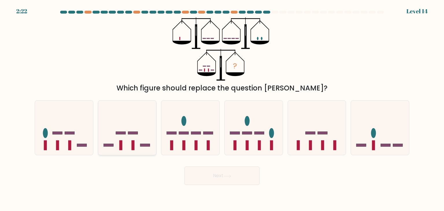
click at [127, 118] on icon at bounding box center [127, 128] width 58 height 48
click at [222, 108] on input "b." at bounding box center [222, 106] width 0 height 3
radio input "true"
click at [201, 176] on button "Next" at bounding box center [221, 175] width 75 height 18
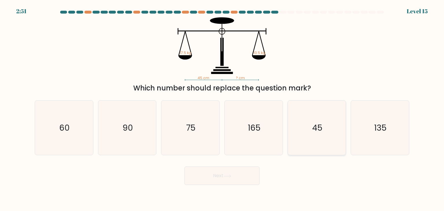
click at [309, 119] on icon "45" at bounding box center [316, 128] width 54 height 54
click at [222, 108] on input "e. 45" at bounding box center [222, 106] width 0 height 3
radio input "true"
click at [211, 183] on button "Next" at bounding box center [221, 175] width 75 height 18
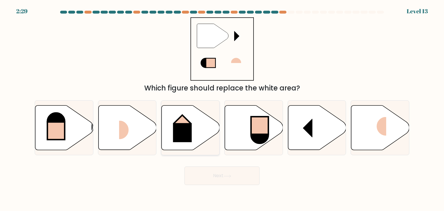
click at [178, 130] on rect at bounding box center [182, 132] width 19 height 19
click at [222, 108] on input "c." at bounding box center [222, 106] width 0 height 3
radio input "true"
click at [230, 170] on button "Next" at bounding box center [221, 175] width 75 height 18
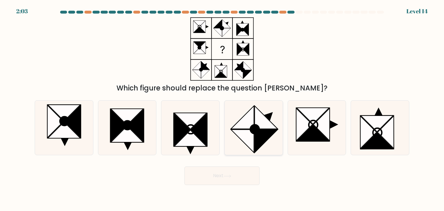
click at [256, 144] on icon at bounding box center [265, 140] width 23 height 23
click at [222, 108] on input "d." at bounding box center [222, 106] width 0 height 3
radio input "true"
click at [70, 120] on icon at bounding box center [73, 121] width 16 height 33
click at [222, 108] on input "a." at bounding box center [222, 106] width 0 height 3
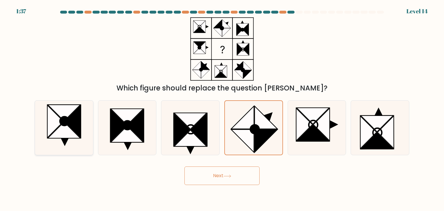
radio input "true"
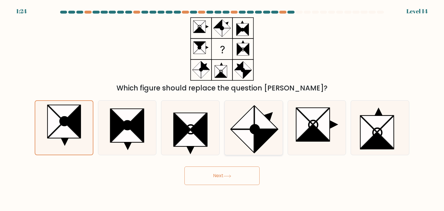
click at [238, 122] on icon at bounding box center [242, 117] width 23 height 23
click at [222, 108] on input "d." at bounding box center [222, 106] width 0 height 3
radio input "true"
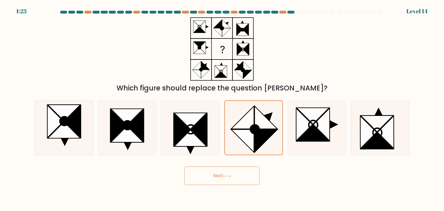
click at [236, 176] on button "Next" at bounding box center [221, 175] width 75 height 18
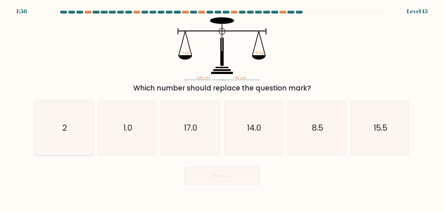
click at [78, 116] on icon "2" at bounding box center [64, 128] width 54 height 54
click at [222, 108] on input "a. 2" at bounding box center [222, 106] width 0 height 3
radio input "true"
click at [138, 127] on icon "1.0" at bounding box center [127, 128] width 54 height 54
click at [222, 108] on input "b. 1.0" at bounding box center [222, 106] width 0 height 3
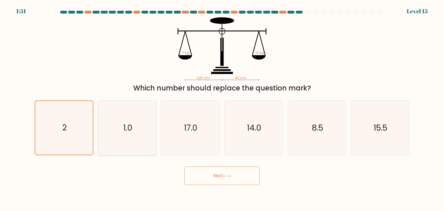
radio input "true"
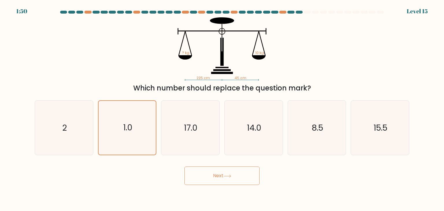
click at [220, 171] on button "Next" at bounding box center [221, 175] width 75 height 18
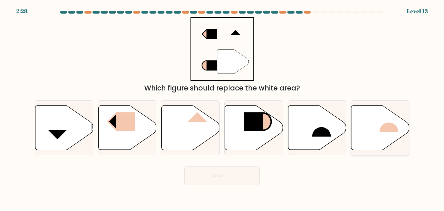
click at [376, 137] on icon at bounding box center [380, 127] width 58 height 44
click at [222, 108] on input "f." at bounding box center [222, 106] width 0 height 3
radio input "true"
click at [302, 142] on icon at bounding box center [317, 127] width 58 height 44
click at [222, 108] on input "e." at bounding box center [222, 106] width 0 height 3
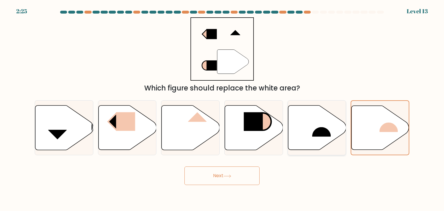
radio input "true"
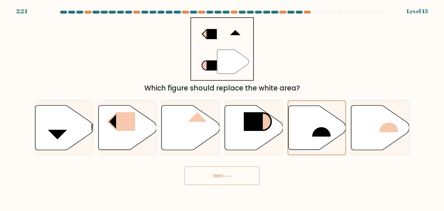
click at [236, 166] on div "Next" at bounding box center [221, 173] width 381 height 23
click at [231, 177] on icon at bounding box center [227, 175] width 8 height 3
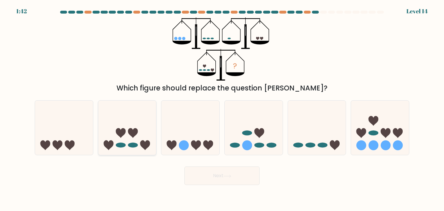
drag, startPoint x: 124, startPoint y: 139, endPoint x: 136, endPoint y: 139, distance: 12.1
click at [127, 135] on icon at bounding box center [127, 128] width 58 height 48
click at [222, 108] on input "b." at bounding box center [222, 106] width 0 height 3
radio input "true"
click at [221, 175] on button "Next" at bounding box center [221, 175] width 75 height 18
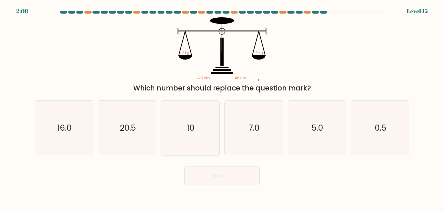
click at [184, 131] on icon "10" at bounding box center [190, 128] width 54 height 54
click at [222, 108] on input "c. 10" at bounding box center [222, 106] width 0 height 3
radio input "true"
click at [229, 173] on button "Next" at bounding box center [221, 175] width 75 height 18
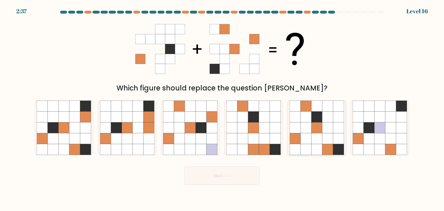
click at [333, 144] on icon at bounding box center [338, 138] width 11 height 11
click at [222, 108] on input "e." at bounding box center [222, 106] width 0 height 3
radio input "true"
click at [231, 175] on icon at bounding box center [227, 175] width 8 height 3
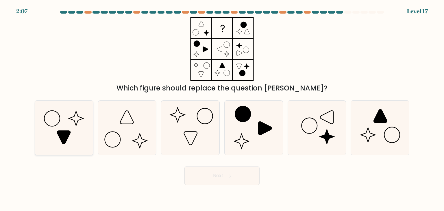
click at [79, 124] on icon at bounding box center [64, 128] width 54 height 54
click at [222, 108] on input "a." at bounding box center [222, 106] width 0 height 3
radio input "true"
click at [219, 182] on button "Next" at bounding box center [221, 175] width 75 height 18
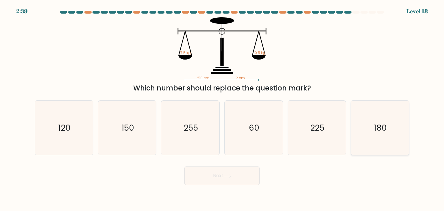
click at [374, 136] on icon "180" at bounding box center [379, 128] width 54 height 54
click at [222, 108] on input "f. 180" at bounding box center [222, 106] width 0 height 3
radio input "true"
click at [230, 173] on button "Next" at bounding box center [221, 175] width 75 height 18
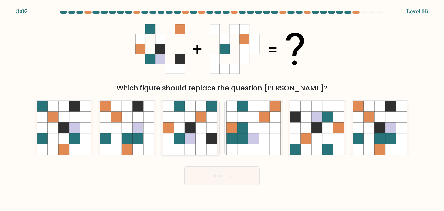
click at [195, 128] on icon at bounding box center [190, 127] width 11 height 11
click at [222, 108] on input "c." at bounding box center [222, 106] width 0 height 3
radio input "true"
click at [230, 171] on button "Next" at bounding box center [221, 175] width 75 height 18
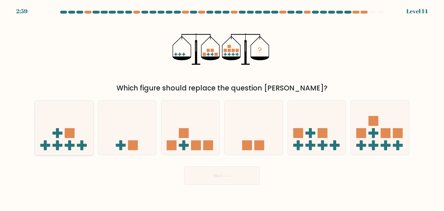
click at [36, 150] on icon at bounding box center [64, 128] width 58 height 48
click at [222, 108] on input "a." at bounding box center [222, 106] width 0 height 3
radio input "true"
drag, startPoint x: 67, startPoint y: 144, endPoint x: 80, endPoint y: 150, distance: 14.3
click at [67, 144] on rect at bounding box center [70, 145] width 10 height 3
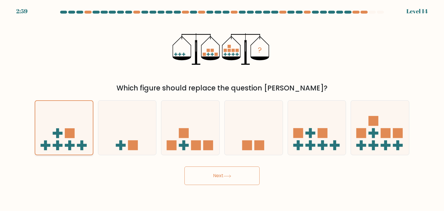
click at [222, 108] on input "a." at bounding box center [222, 106] width 0 height 3
click at [196, 181] on button "Next" at bounding box center [221, 175] width 75 height 18
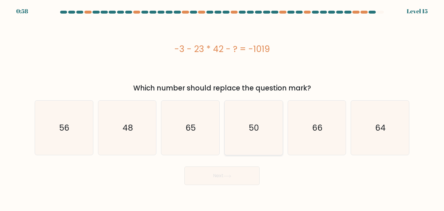
click at [230, 125] on icon "50" at bounding box center [253, 128] width 54 height 54
click at [222, 108] on input "d. 50" at bounding box center [222, 106] width 0 height 3
radio input "true"
click at [238, 168] on button "Next" at bounding box center [221, 175] width 75 height 18
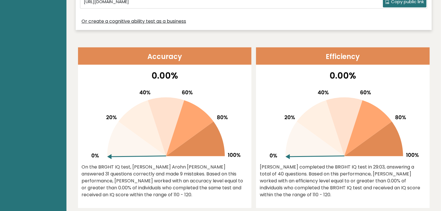
scroll to position [173, 0]
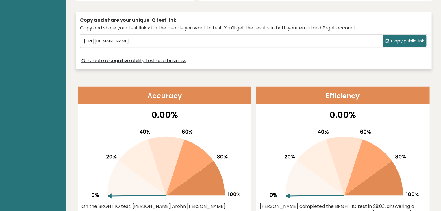
click at [394, 38] on span "Copy public link" at bounding box center [407, 41] width 33 height 7
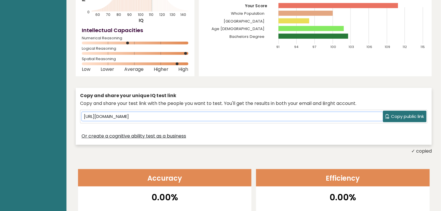
scroll to position [0, 0]
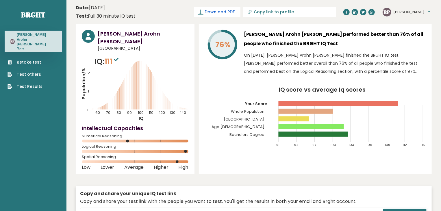
click at [235, 10] on span "Download PDF" at bounding box center [219, 12] width 30 height 6
